Goal: Transaction & Acquisition: Purchase product/service

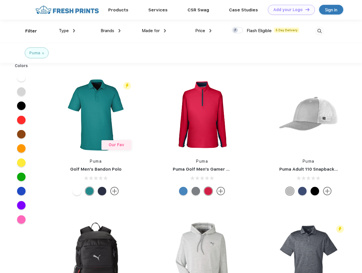
click at [289, 10] on link "Add your Logo Design Tool" at bounding box center [291, 10] width 47 height 10
click at [0, 0] on div "Design Tool" at bounding box center [0, 0] width 0 height 0
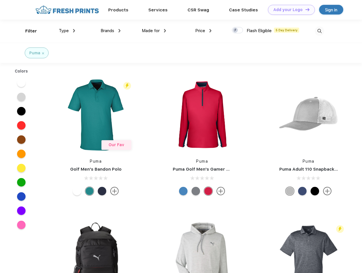
click at [305, 9] on link "Add your Logo Design Tool" at bounding box center [291, 10] width 47 height 10
click at [27, 31] on div "Filter" at bounding box center [31, 31] width 12 height 7
click at [67, 31] on span "Type" at bounding box center [64, 30] width 10 height 5
click at [111, 31] on span "Brands" at bounding box center [108, 30] width 14 height 5
click at [154, 31] on span "Made for" at bounding box center [151, 30] width 18 height 5
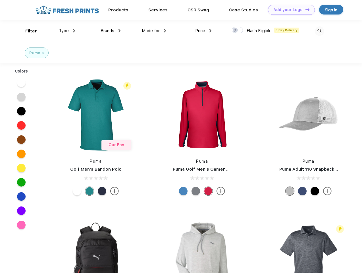
click at [203, 31] on span "Price" at bounding box center [200, 30] width 10 height 5
click at [238, 30] on div at bounding box center [237, 30] width 11 height 6
click at [236, 30] on input "checkbox" at bounding box center [234, 29] width 4 height 4
click at [319, 31] on img at bounding box center [319, 30] width 9 height 9
